Goal: Find specific page/section: Find specific page/section

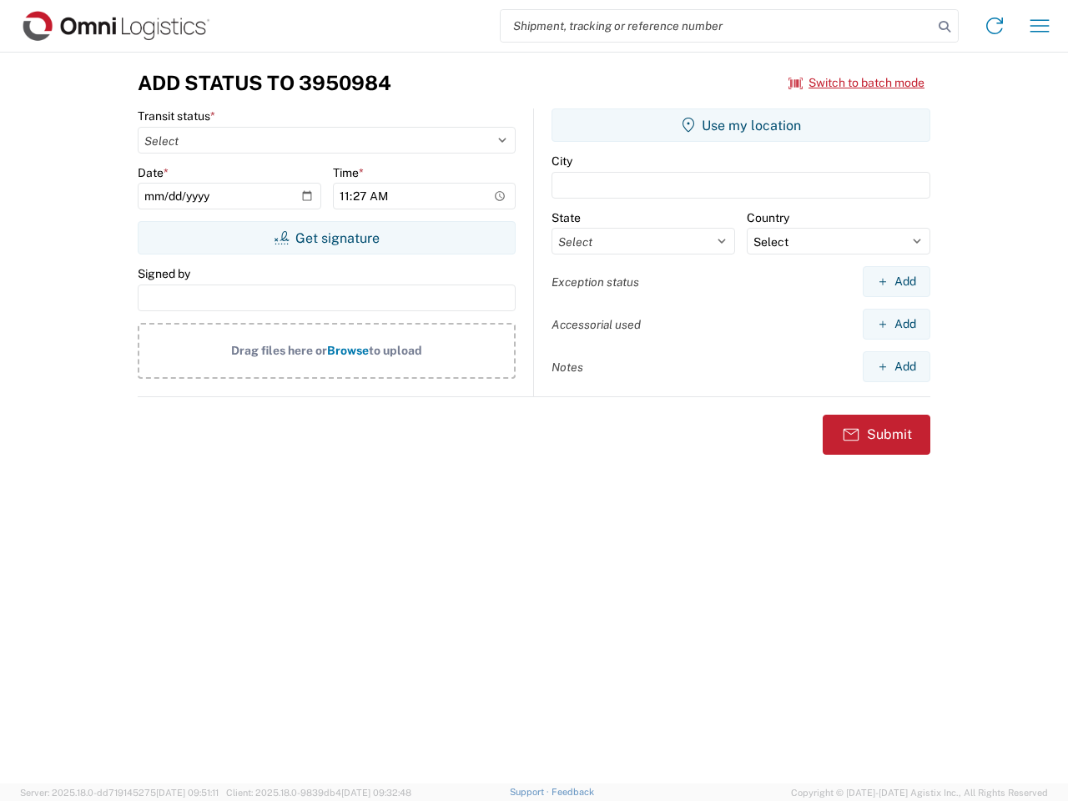
click at [717, 26] on input "search" at bounding box center [717, 26] width 432 height 32
click at [945, 27] on icon at bounding box center [944, 26] width 23 height 23
click at [995, 26] on icon at bounding box center [995, 26] width 27 height 27
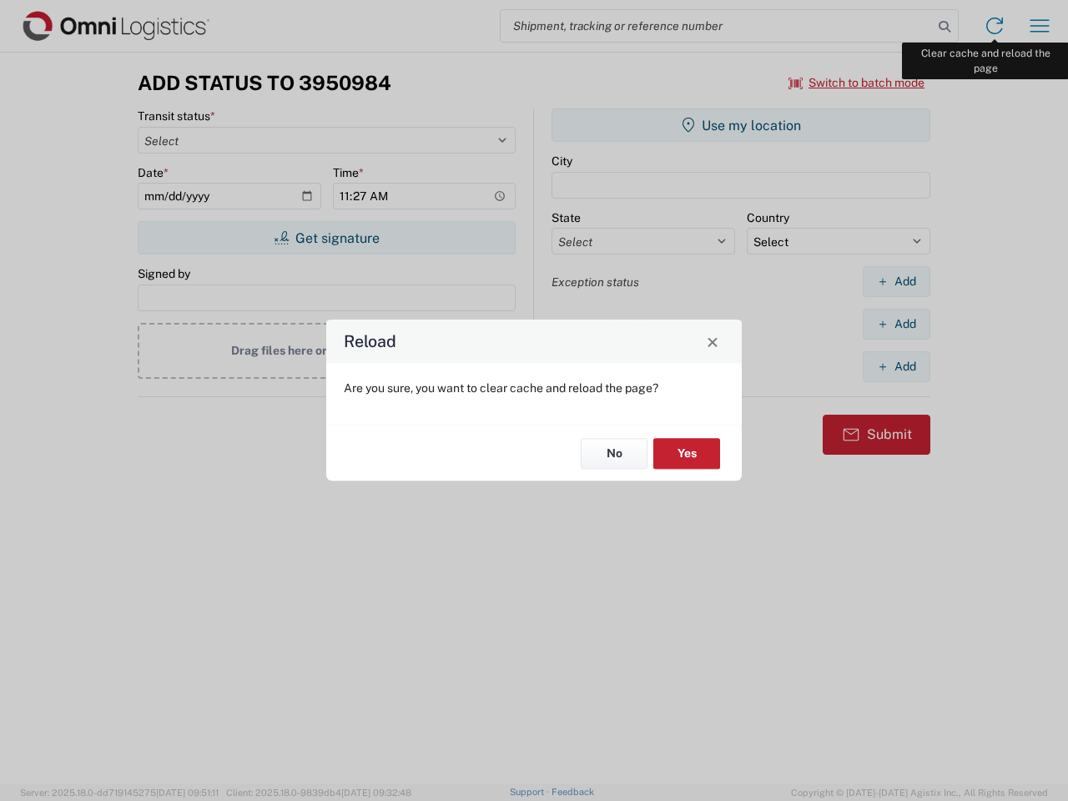
click at [1040, 26] on div "Reload Are you sure, you want to clear cache and reload the page? No Yes" at bounding box center [534, 400] width 1068 height 801
click at [857, 83] on div "Reload Are you sure, you want to clear cache and reload the page? No Yes" at bounding box center [534, 400] width 1068 height 801
click at [326, 238] on div "Reload Are you sure, you want to clear cache and reload the page? No Yes" at bounding box center [534, 400] width 1068 height 801
click at [741, 125] on div "Reload Are you sure, you want to clear cache and reload the page? No Yes" at bounding box center [534, 400] width 1068 height 801
click at [896, 281] on div "Reload Are you sure, you want to clear cache and reload the page? No Yes" at bounding box center [534, 400] width 1068 height 801
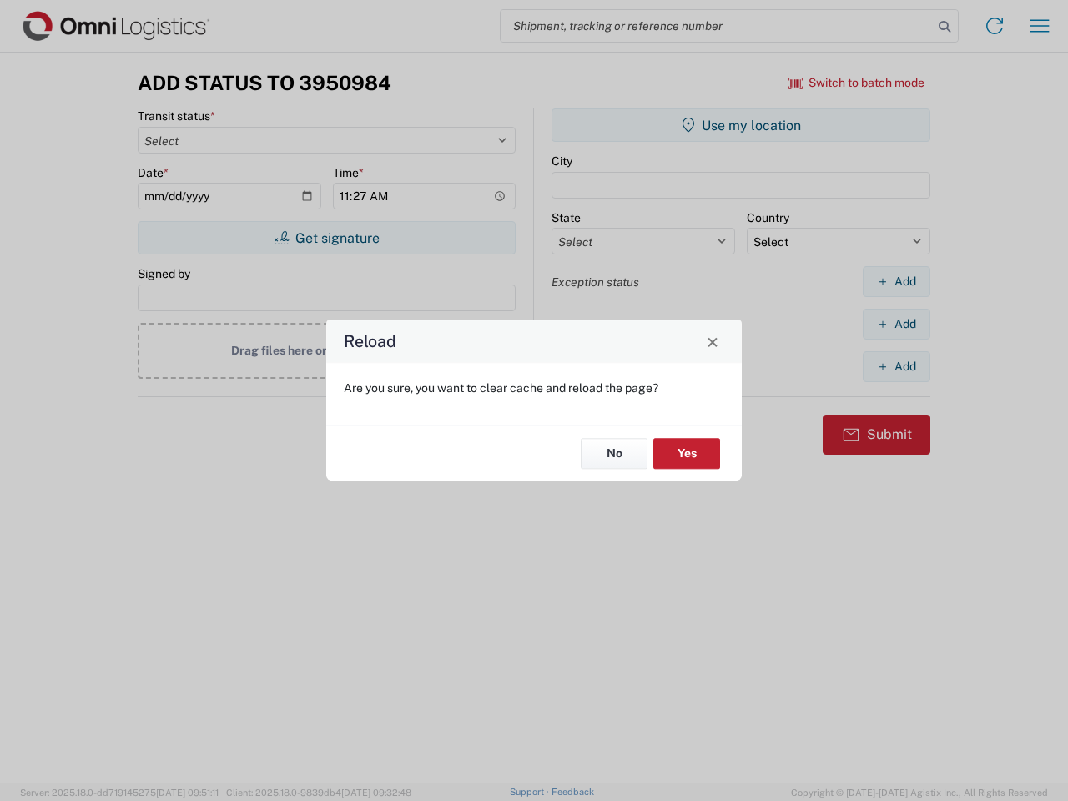
click at [896, 324] on div "Reload Are you sure, you want to clear cache and reload the page? No Yes" at bounding box center [534, 400] width 1068 height 801
click at [896, 366] on div "Reload Are you sure, you want to clear cache and reload the page? No Yes" at bounding box center [534, 400] width 1068 height 801
